Goal: Complete application form: Complete application form

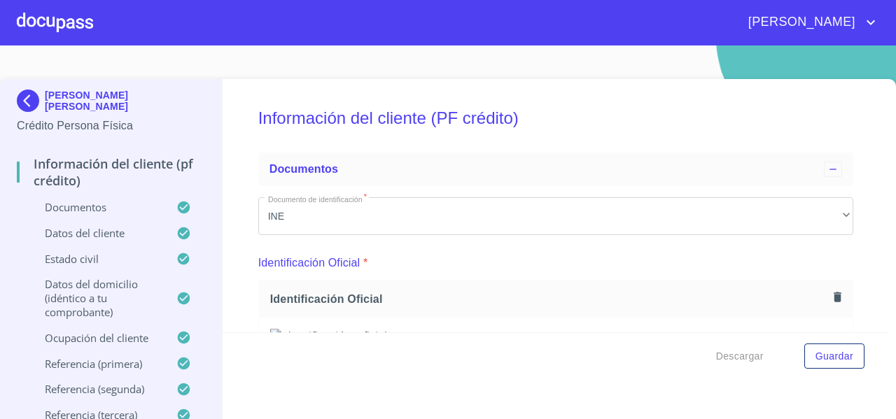
scroll to position [3757, 0]
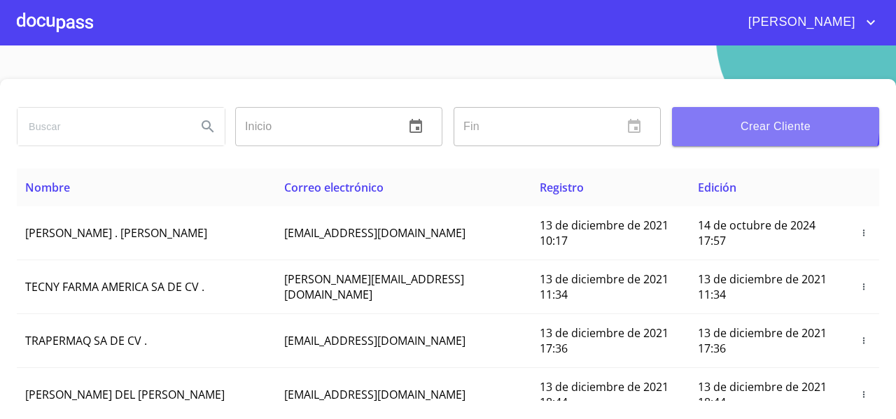
click at [726, 118] on span "Crear Cliente" at bounding box center [776, 127] width 185 height 20
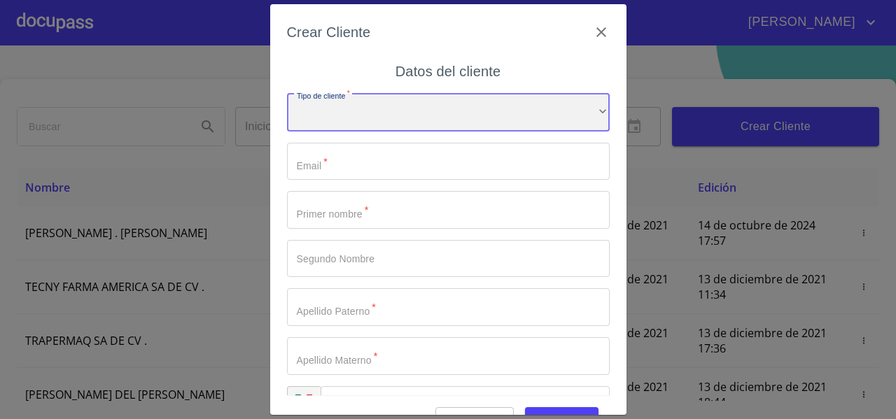
click at [319, 118] on div "​" at bounding box center [448, 113] width 323 height 38
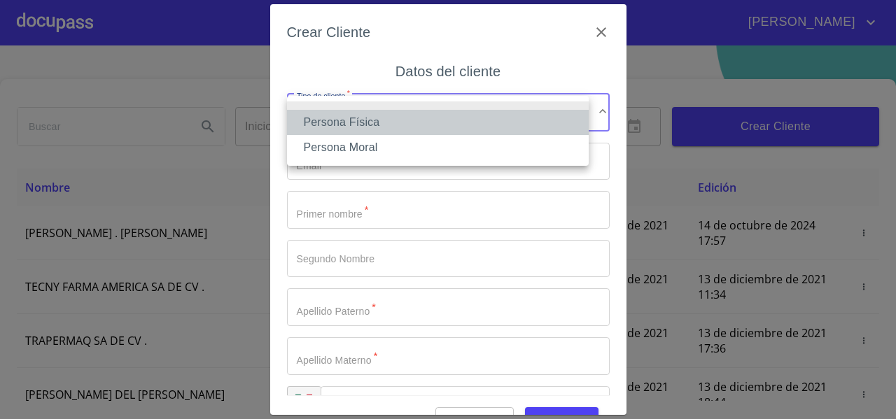
click at [319, 118] on li "Persona Física" at bounding box center [438, 122] width 302 height 25
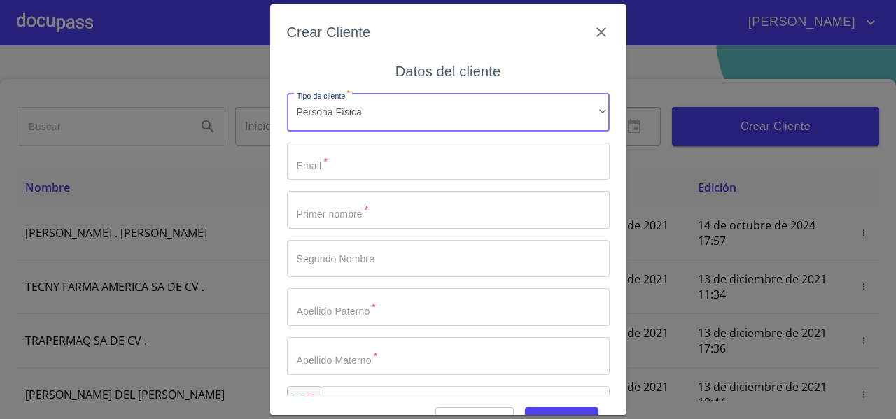
click at [305, 157] on input "Tipo de cliente   *" at bounding box center [448, 162] width 323 height 38
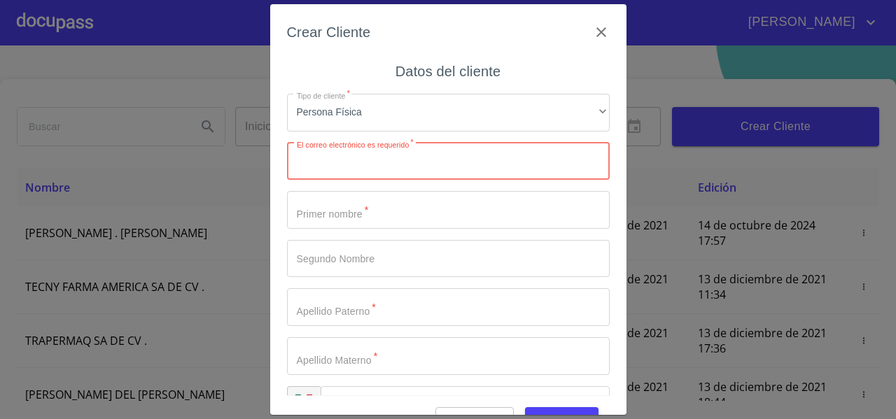
paste input "fbriseno@outlook.com"
type input "fbriseno@outlook.com"
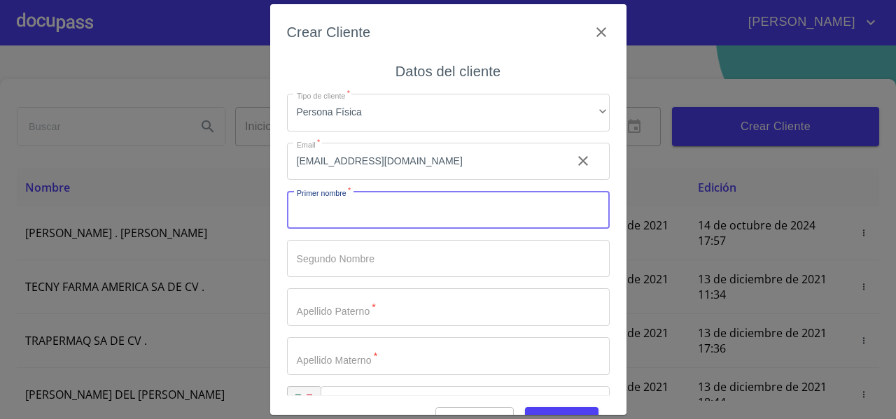
click at [294, 203] on input "Tipo de cliente   *" at bounding box center [448, 210] width 323 height 38
paste input "Felipe Nicolas Briseño Valencia"
drag, startPoint x: 326, startPoint y: 214, endPoint x: 462, endPoint y: 214, distance: 135.9
click at [462, 214] on input "Felipe Nicolas Briseño Valencia" at bounding box center [424, 210] width 274 height 38
type input "Felipe"
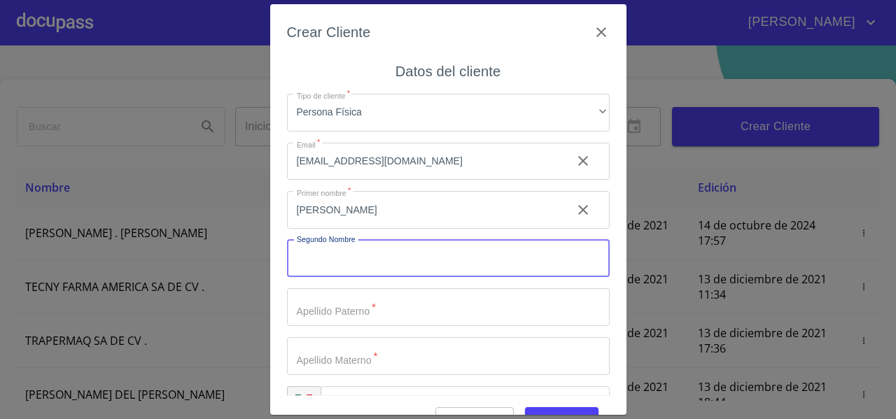
click at [368, 255] on input "Tipo de cliente   *" at bounding box center [448, 259] width 323 height 38
paste input "Nicolas Briseño Valencia"
drag, startPoint x: 333, startPoint y: 260, endPoint x: 436, endPoint y: 261, distance: 102.3
click at [436, 261] on input "Nicolas Briseño Valencia" at bounding box center [424, 259] width 274 height 38
type input "Nicolas"
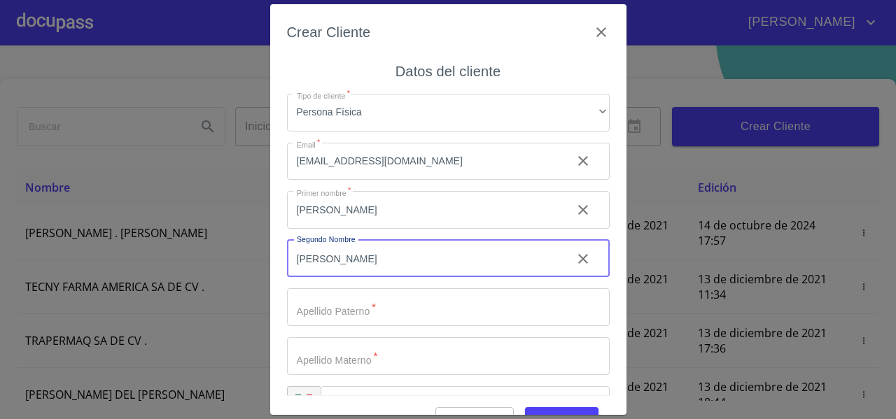
click at [316, 296] on input "Tipo de cliente   *" at bounding box center [448, 308] width 323 height 38
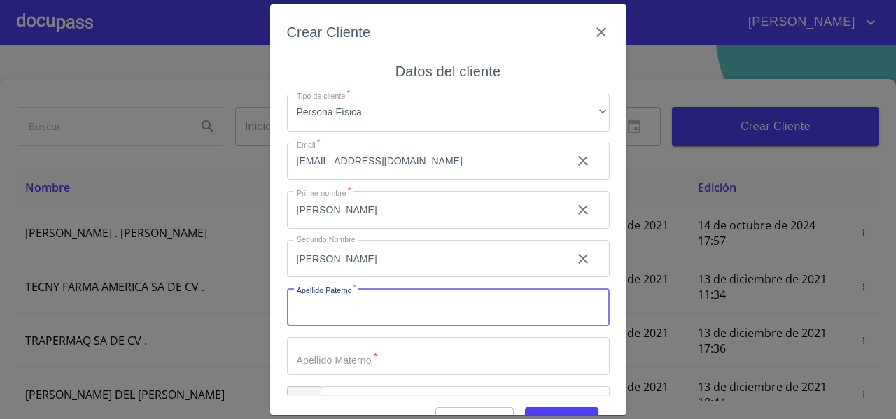
paste input "Briseño Valencia"
drag, startPoint x: 335, startPoint y: 307, endPoint x: 389, endPoint y: 305, distance: 54.7
click at [389, 305] on input "Briseño Valencia" at bounding box center [424, 308] width 274 height 38
type input "Briseño"
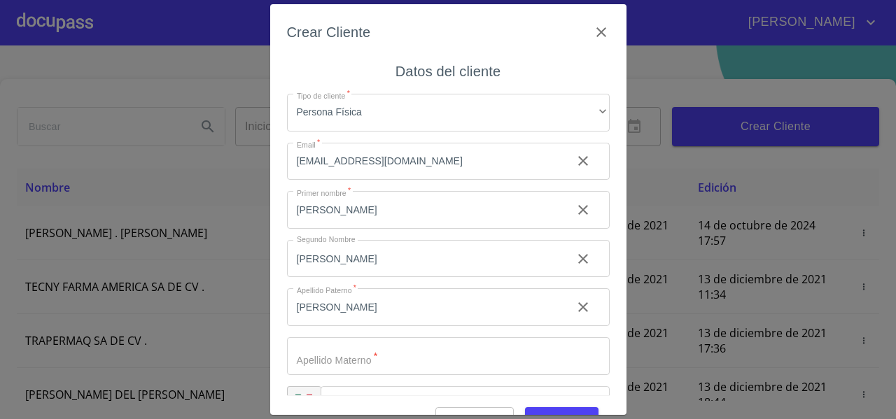
click at [336, 334] on div "Tipo de cliente   * Persona Física ​ Email   * fbriseno@outlook.com ​ Primer no…" at bounding box center [448, 259] width 323 height 353
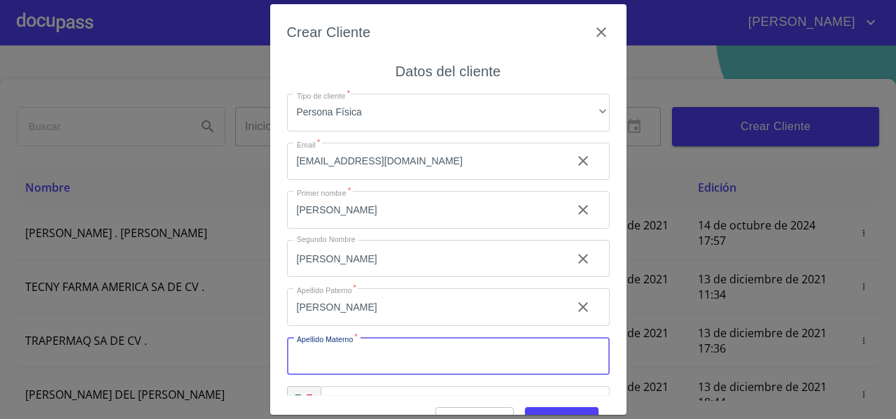
click at [320, 350] on input "Tipo de cliente   *" at bounding box center [448, 357] width 323 height 38
paste input "Valencia"
type input "Valencia"
click at [279, 341] on div "Crear Cliente Datos del cliente Tipo de cliente   * Persona Física ​ Email   * …" at bounding box center [448, 209] width 356 height 411
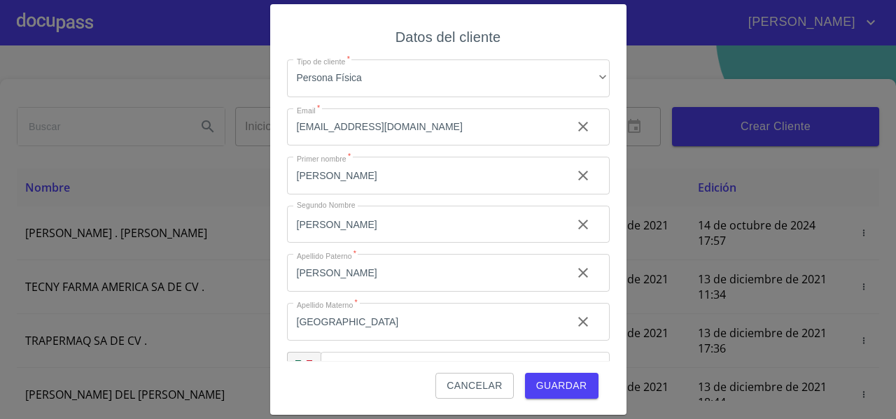
scroll to position [39, 0]
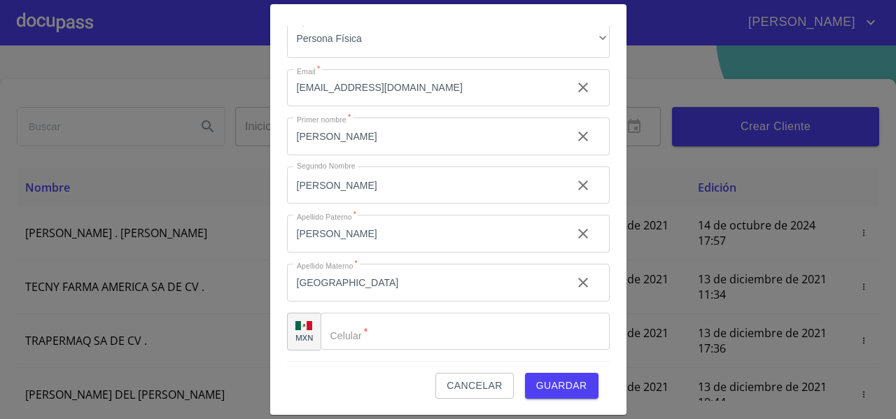
click at [344, 323] on div "​" at bounding box center [465, 332] width 289 height 38
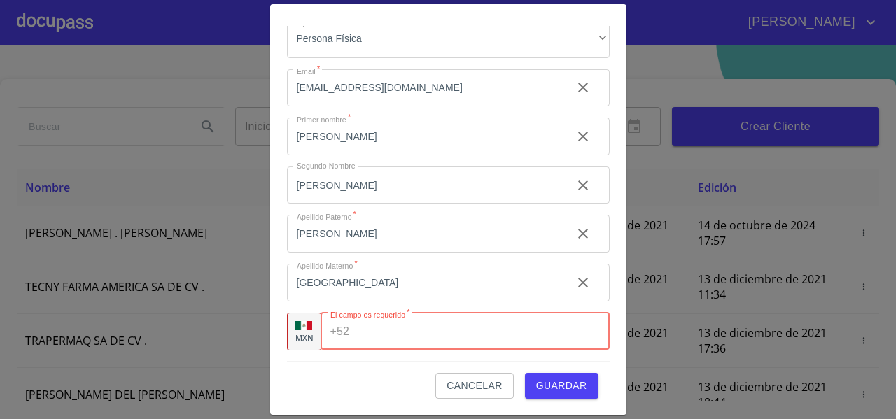
paste input "(33)31373342"
type input "(33)31373342"
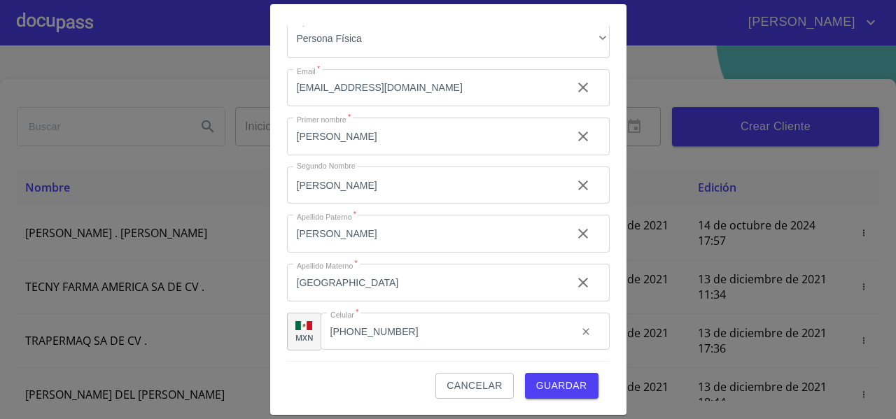
click at [334, 372] on div "Cancelar Guardar" at bounding box center [448, 380] width 323 height 38
click at [560, 384] on span "Guardar" at bounding box center [561, 386] width 51 height 18
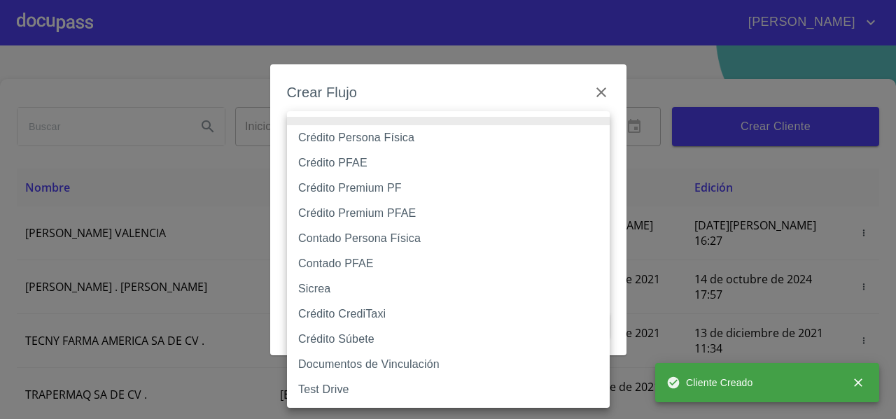
drag, startPoint x: 314, startPoint y: 131, endPoint x: 314, endPoint y: 171, distance: 39.9
click at [314, 171] on body "FERNANDO Inicio ​ Fin ​ Crear Cliente Nombre Correo electrónico Registro Edició…" at bounding box center [448, 209] width 896 height 419
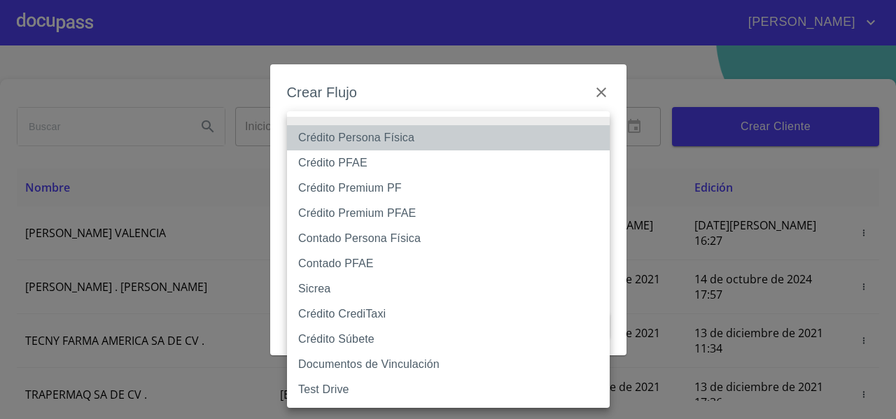
click at [347, 146] on li "Crédito Persona Física" at bounding box center [448, 137] width 323 height 25
type input "61b033e49b8c202ad5bb7912"
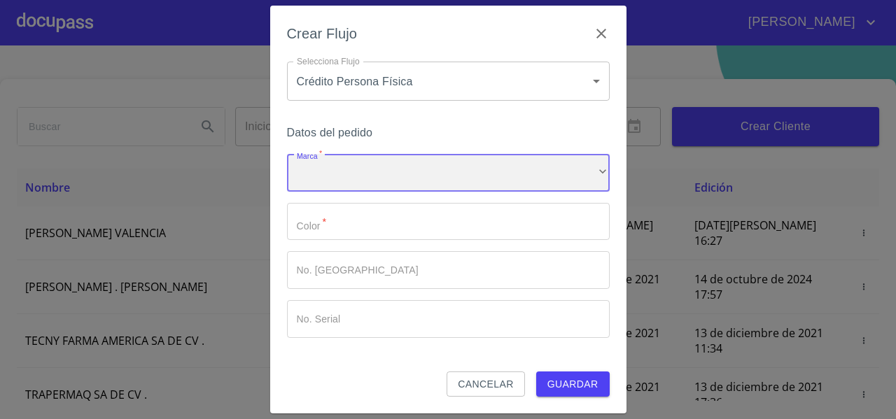
click at [312, 167] on div "​" at bounding box center [448, 173] width 323 height 38
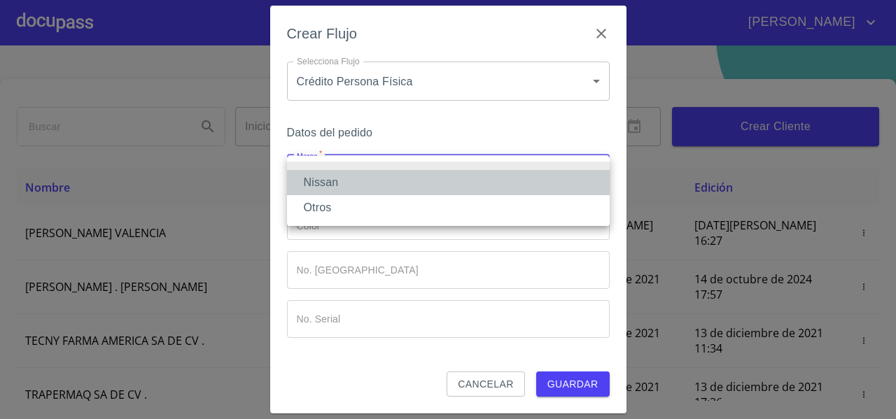
click at [324, 187] on li "Nissan" at bounding box center [448, 182] width 323 height 25
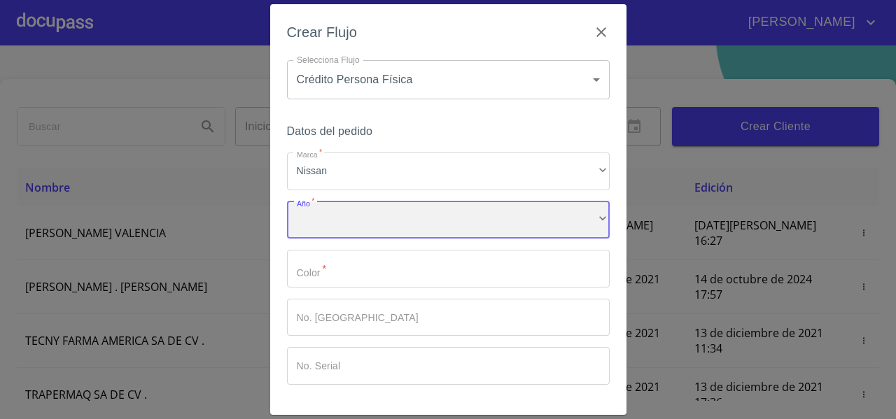
click at [301, 219] on div "​" at bounding box center [448, 221] width 323 height 38
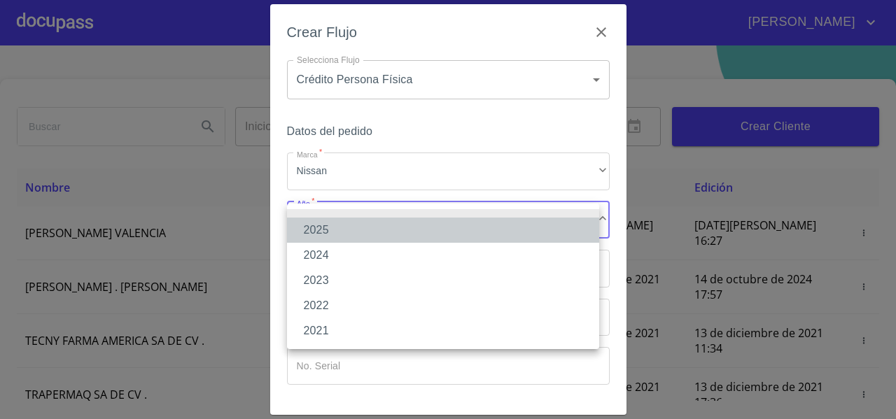
click at [317, 226] on li "2025" at bounding box center [443, 230] width 312 height 25
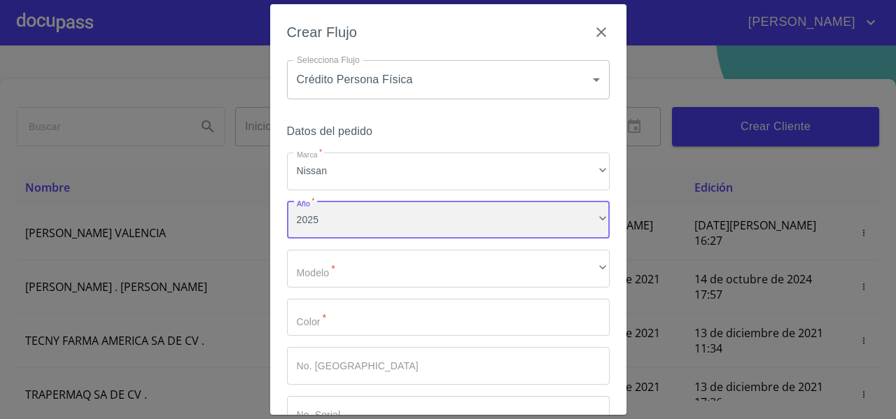
click at [317, 226] on div "2025" at bounding box center [448, 221] width 323 height 38
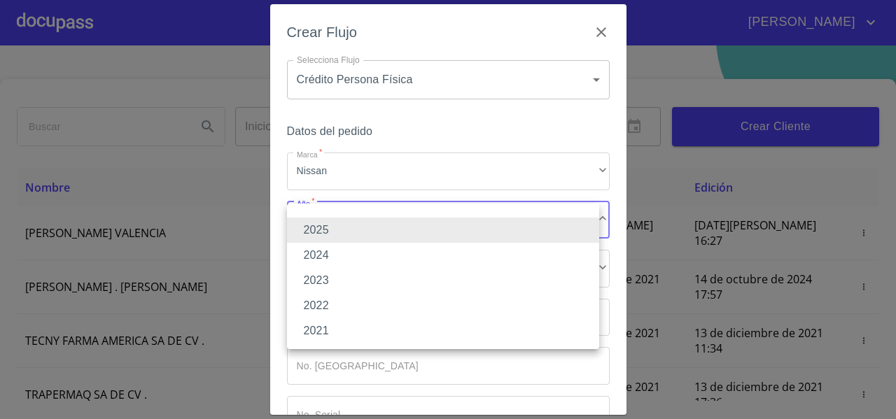
click at [291, 202] on div at bounding box center [448, 209] width 896 height 419
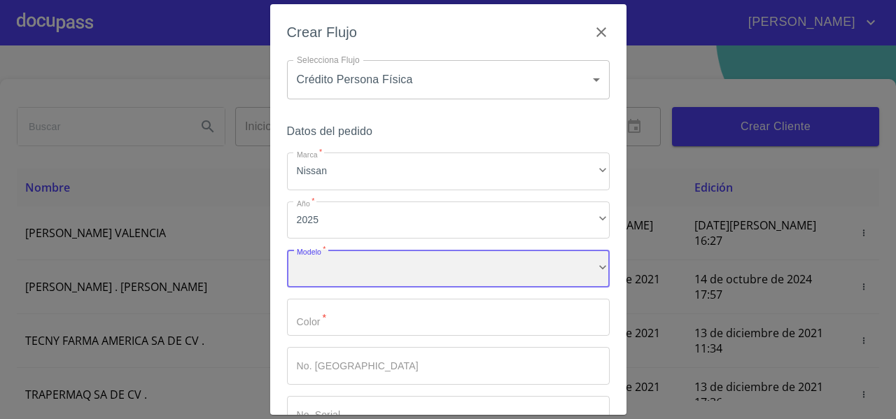
click at [317, 268] on div "​" at bounding box center [448, 269] width 323 height 38
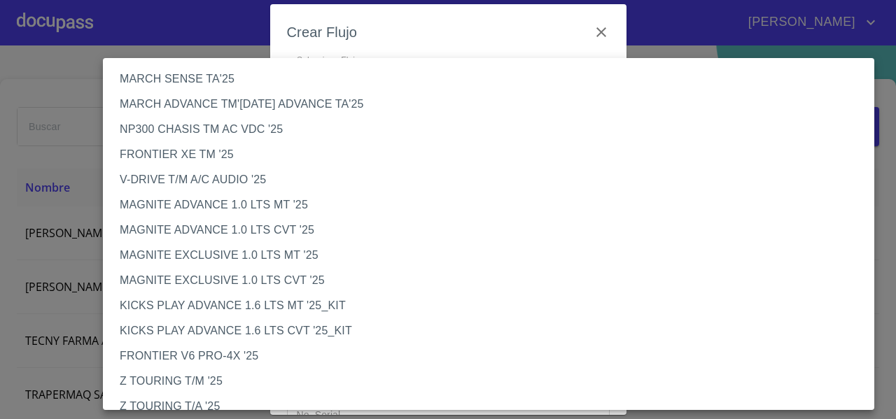
scroll to position [81, 0]
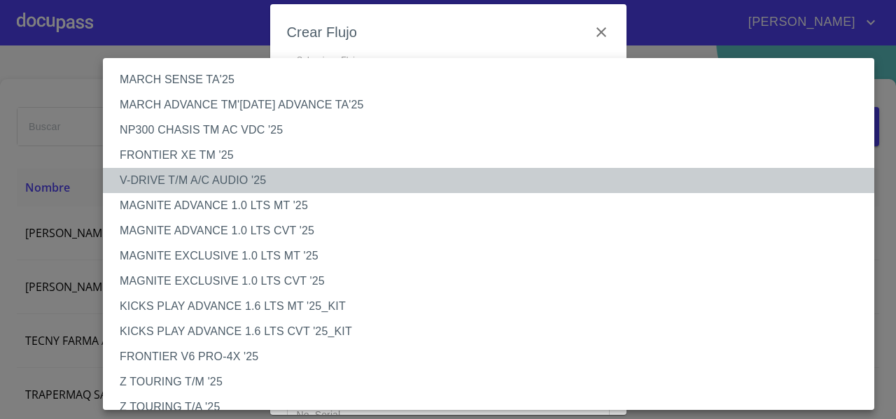
click at [174, 182] on li "V-DRIVE T/M A/C AUDIO '25" at bounding box center [494, 180] width 782 height 25
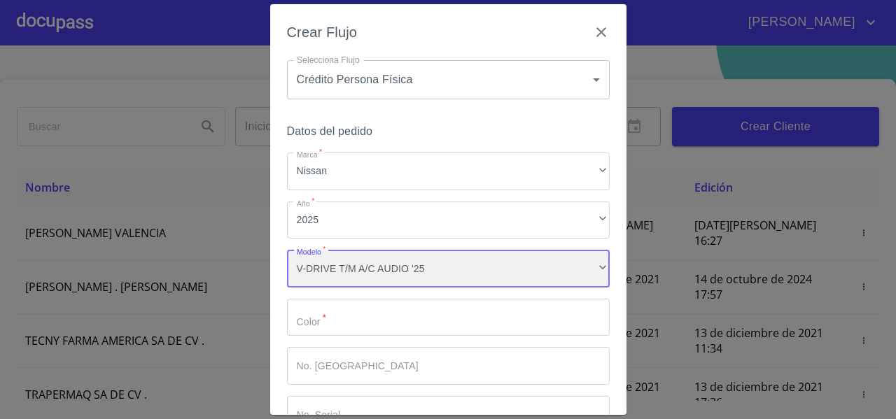
click at [317, 268] on div "V-DRIVE T/M A/C AUDIO '25" at bounding box center [448, 269] width 323 height 38
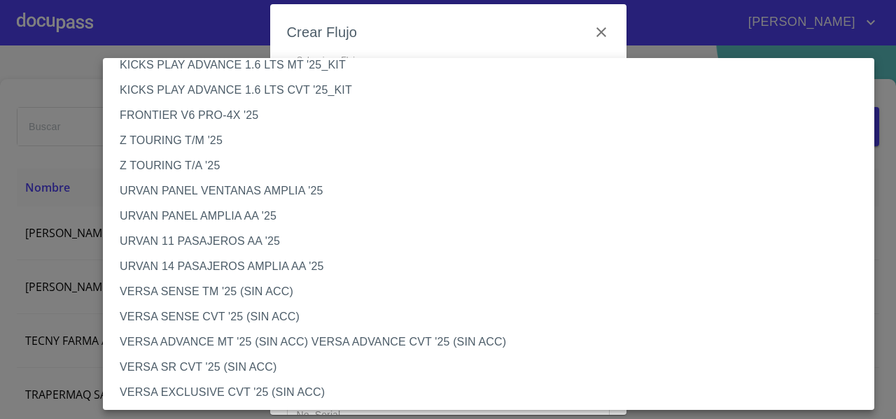
scroll to position [334, 0]
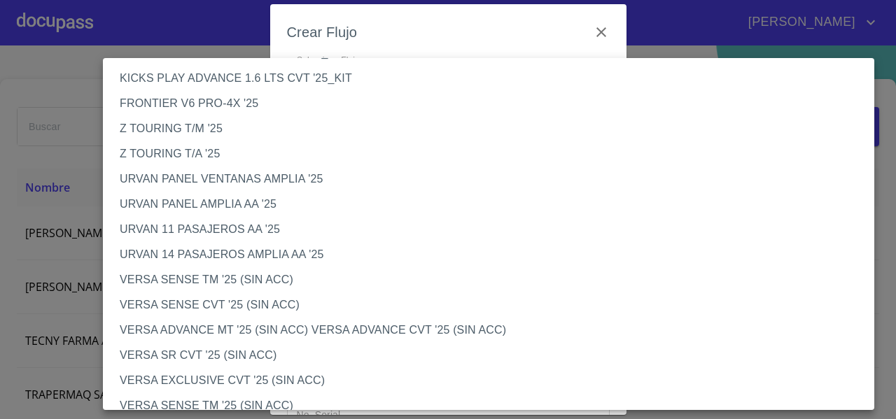
click at [162, 281] on li "VERSA SENSE TM '25 (SIN ACC)" at bounding box center [494, 280] width 782 height 25
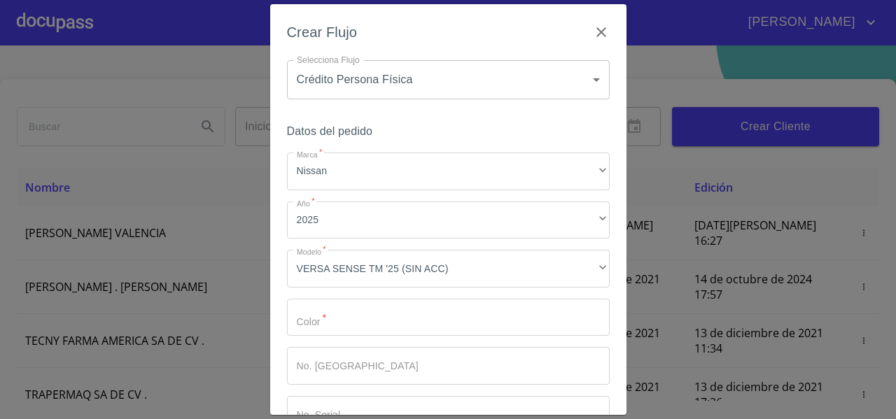
click at [275, 303] on div "Crear Flujo Selecciona Flujo Crédito Persona Física 61b033e49b8c202ad5bb7912 Se…" at bounding box center [448, 209] width 356 height 411
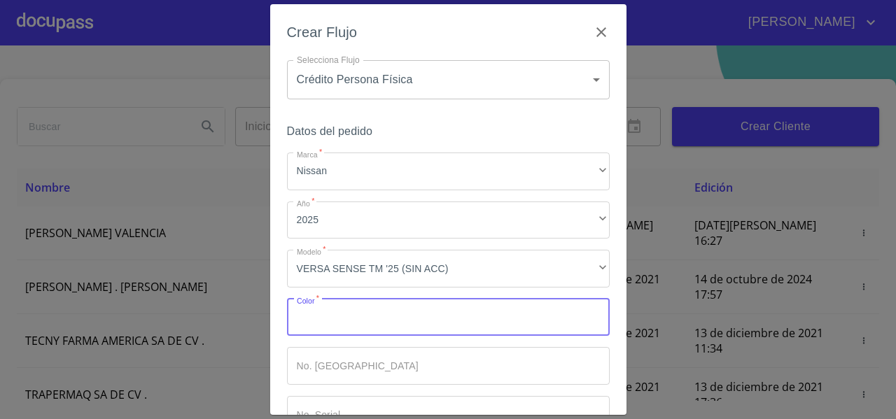
click at [291, 312] on input "Marca   *" at bounding box center [448, 318] width 323 height 38
type input "BLANCO"
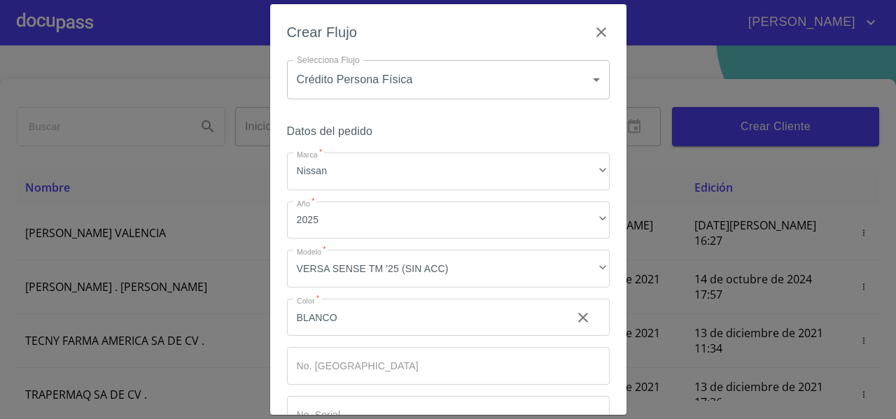
click at [281, 322] on div "Crear Flujo Selecciona Flujo Crédito Persona Física 61b033e49b8c202ad5bb7912 Se…" at bounding box center [448, 209] width 356 height 411
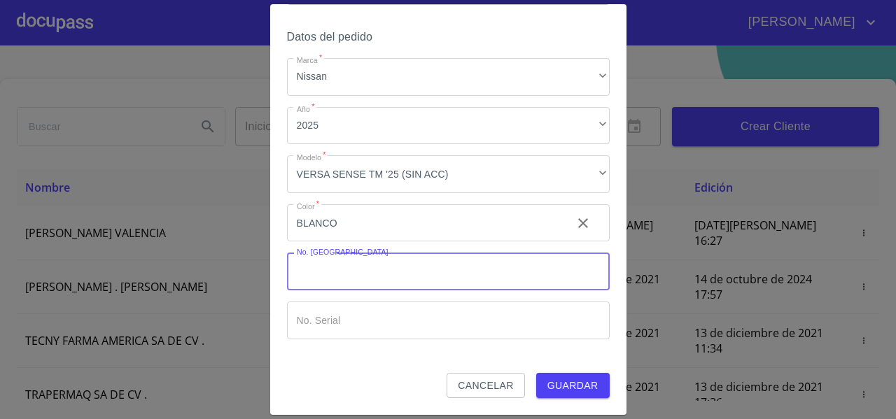
click at [357, 263] on input "Marca   *" at bounding box center [448, 272] width 323 height 38
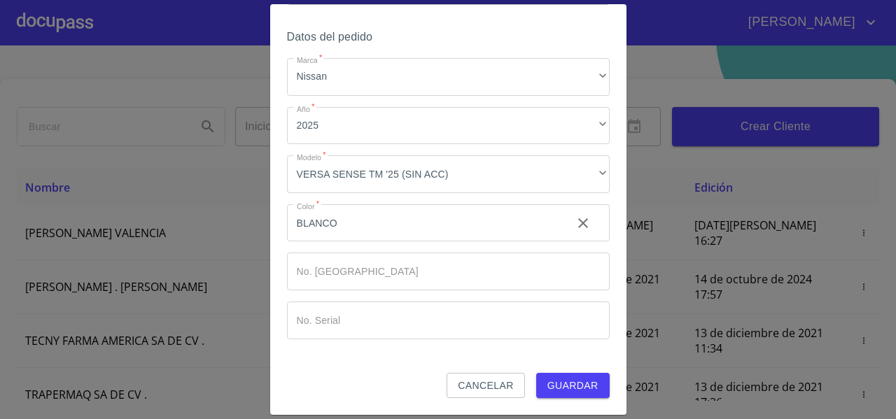
click at [280, 265] on div "Crear Flujo Selecciona Flujo Crédito Persona Física 61b033e49b8c202ad5bb7912 Se…" at bounding box center [448, 209] width 356 height 411
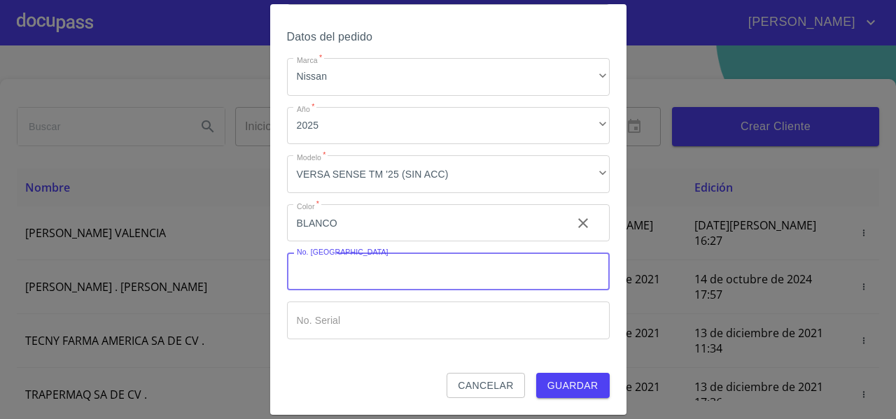
click at [303, 270] on input "Marca   *" at bounding box center [448, 272] width 323 height 38
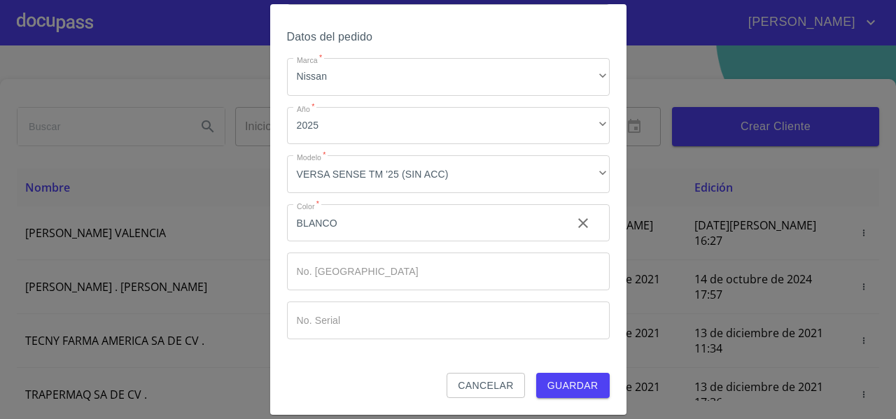
click at [607, 314] on div "Crear Flujo Selecciona Flujo Crédito Persona Física 61b033e49b8c202ad5bb7912 Se…" at bounding box center [448, 209] width 356 height 411
click at [553, 378] on span "Guardar" at bounding box center [573, 386] width 51 height 18
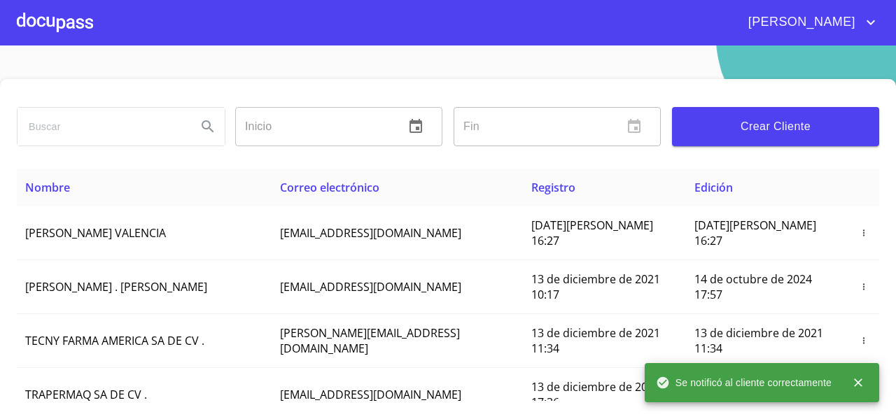
click at [71, 19] on div at bounding box center [55, 22] width 76 height 45
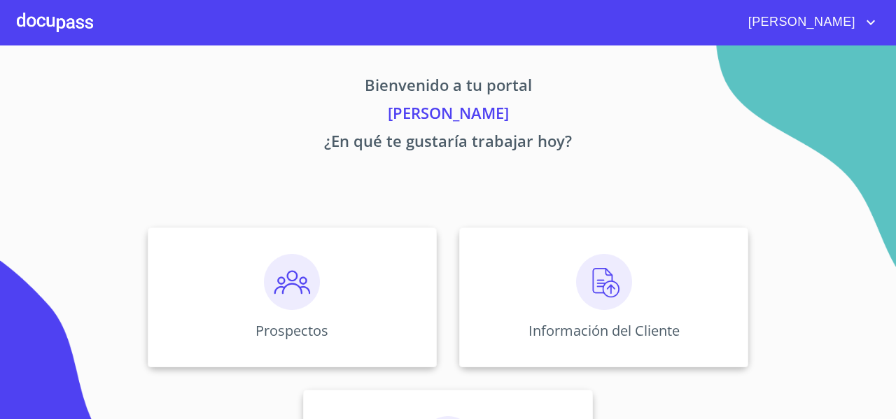
click at [529, 226] on div "Prospectos Información del Cliente Asignación de Ventas" at bounding box center [448, 378] width 868 height 325
click at [511, 238] on div "Información del Cliente" at bounding box center [603, 298] width 289 height 140
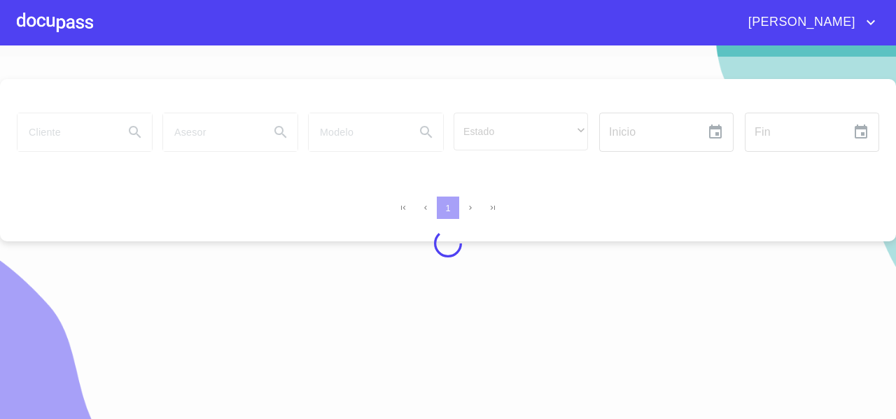
click at [48, 123] on div at bounding box center [448, 244] width 896 height 374
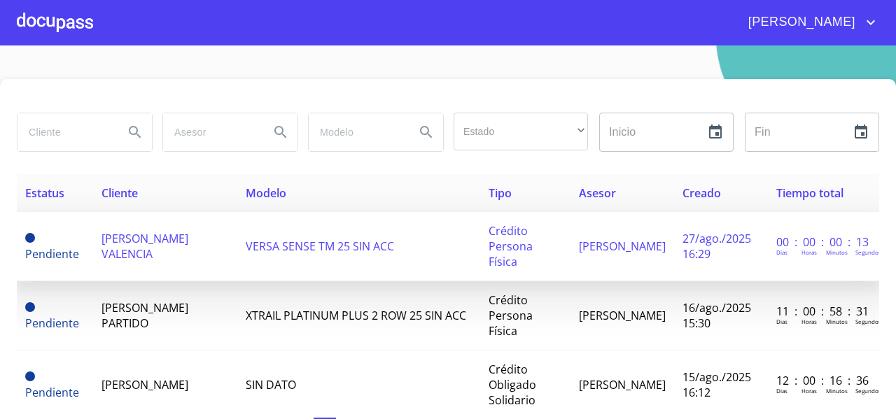
click at [127, 247] on span "FELIPE NICOLAS BRISEÑO VALENCIA" at bounding box center [145, 246] width 87 height 31
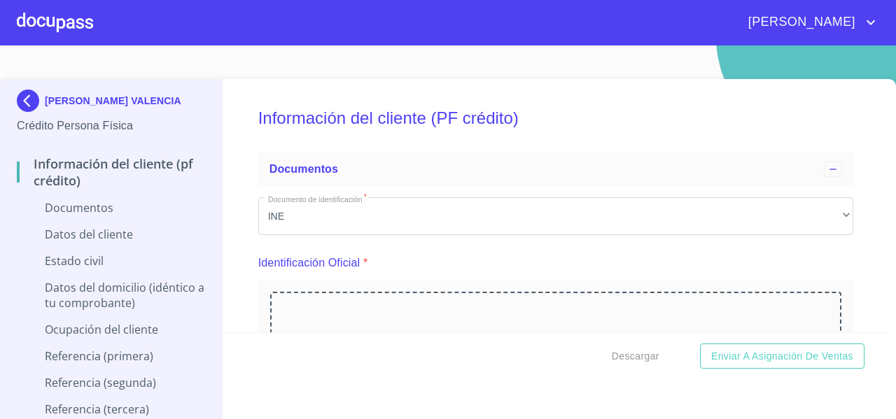
click at [24, 102] on img at bounding box center [31, 101] width 28 height 22
